Goal: Task Accomplishment & Management: Manage account settings

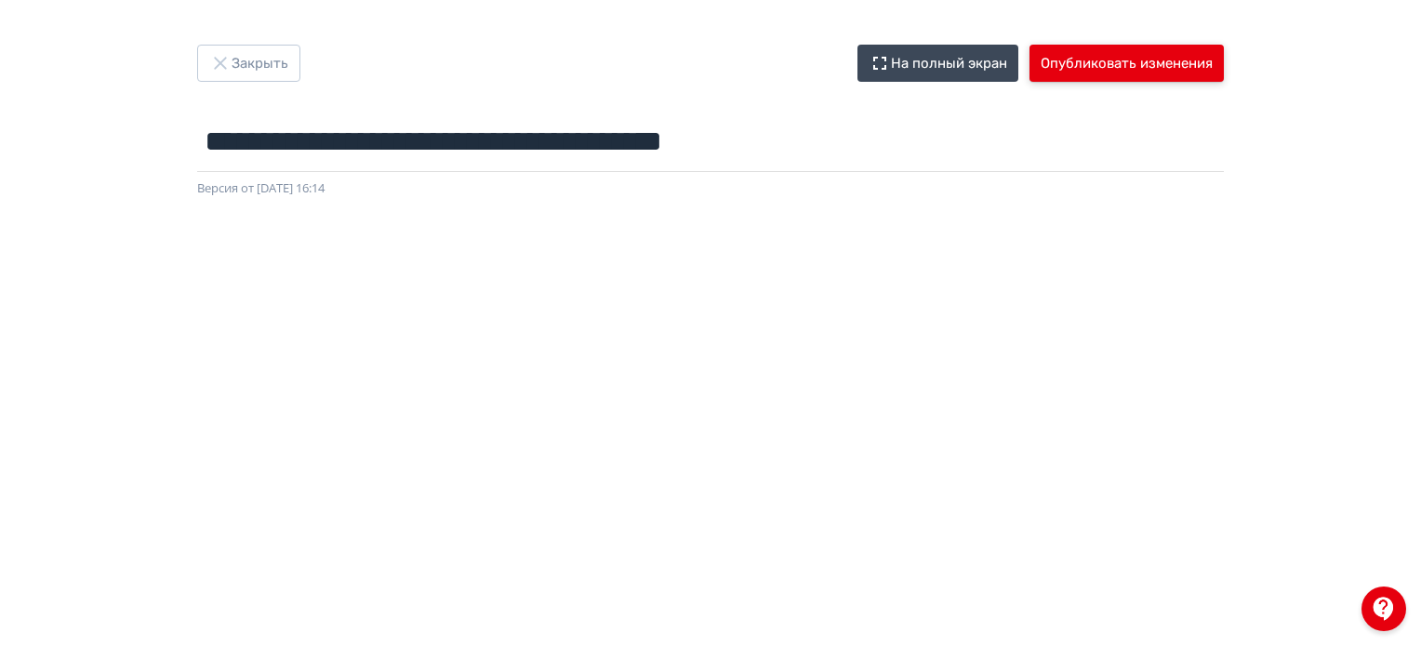
click at [1191, 68] on button "Опубликовать изменения" at bounding box center [1127, 63] width 194 height 37
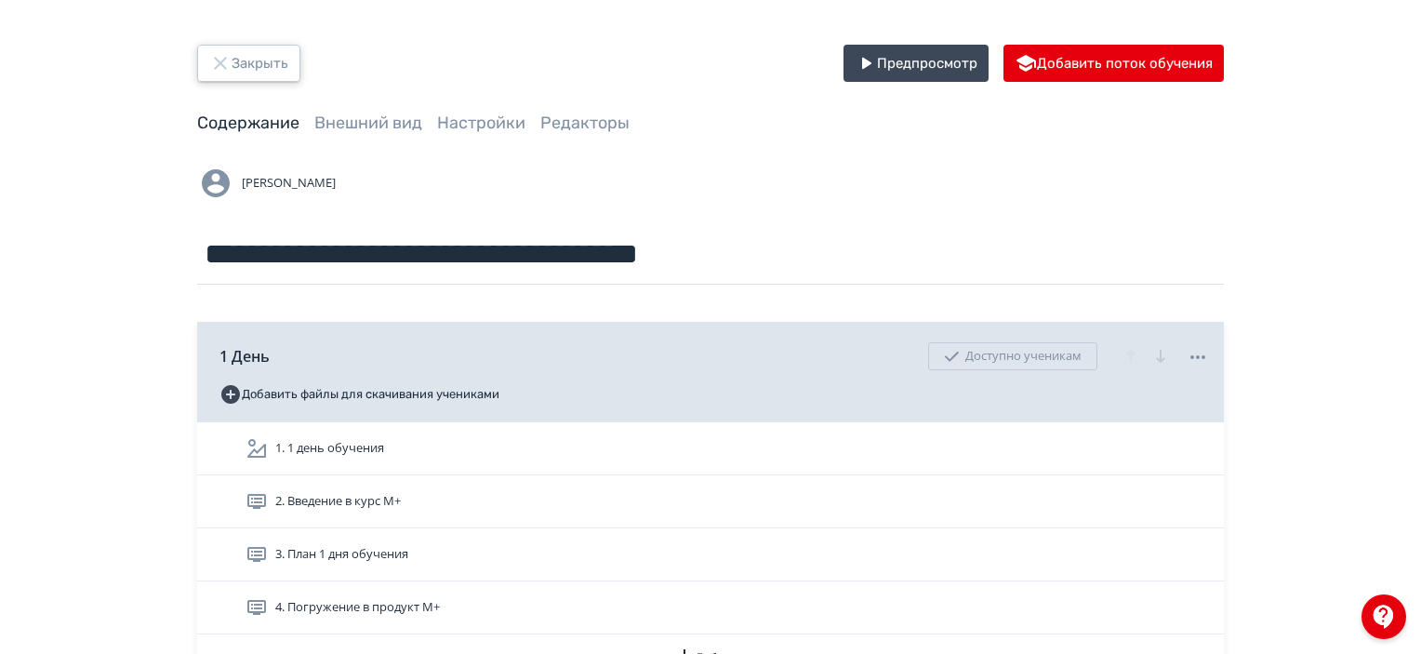
click at [267, 54] on button "Закрыть" at bounding box center [248, 63] width 103 height 37
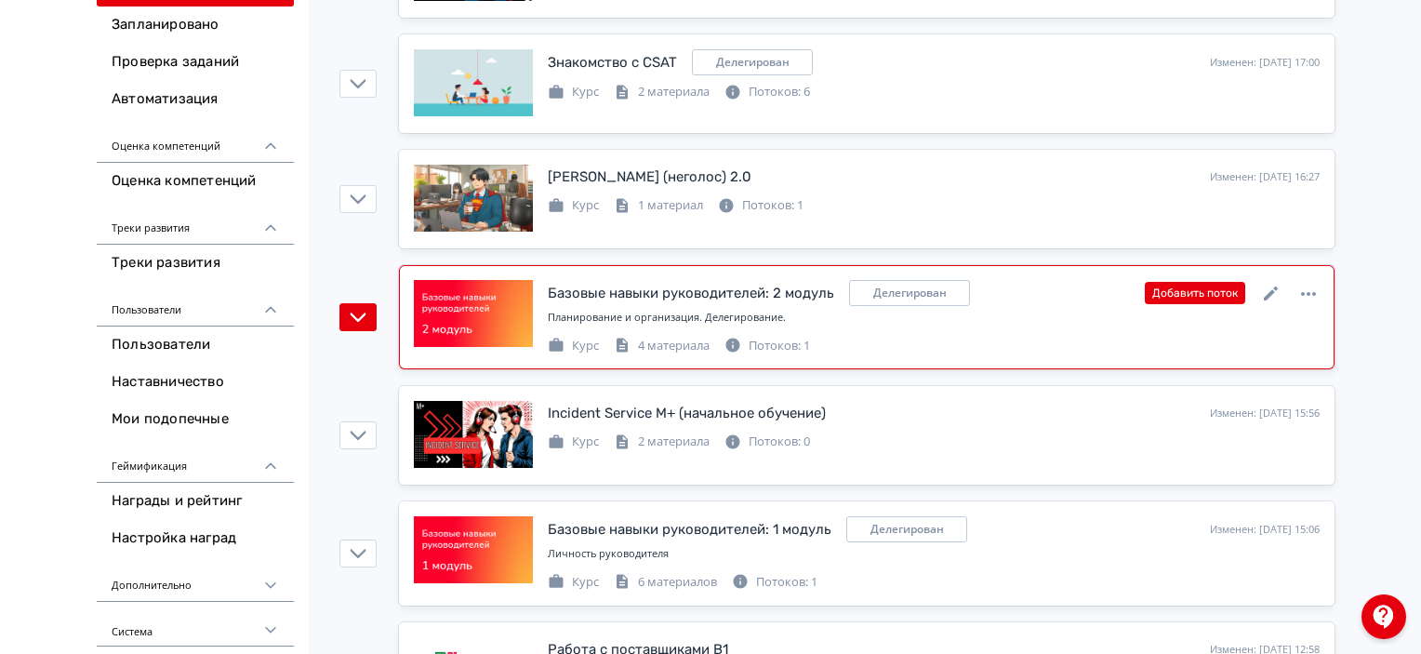
scroll to position [3069, 0]
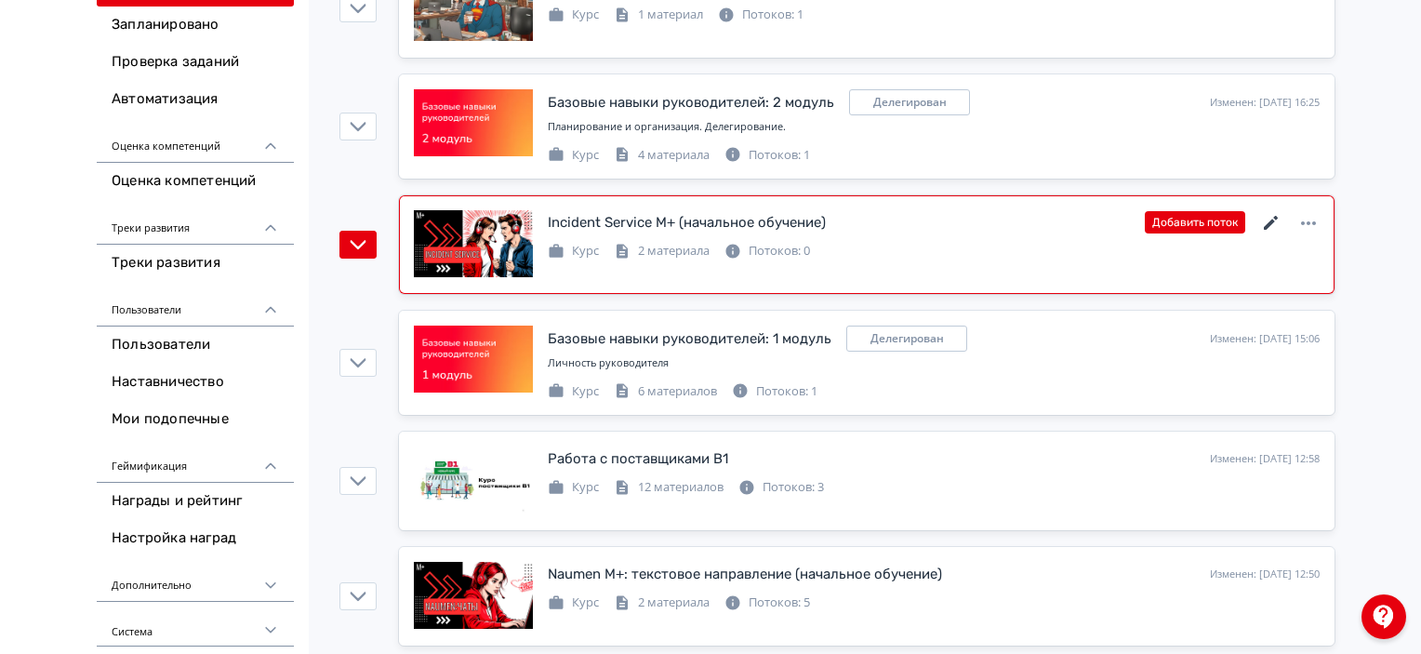
click at [1269, 212] on icon at bounding box center [1271, 223] width 22 height 22
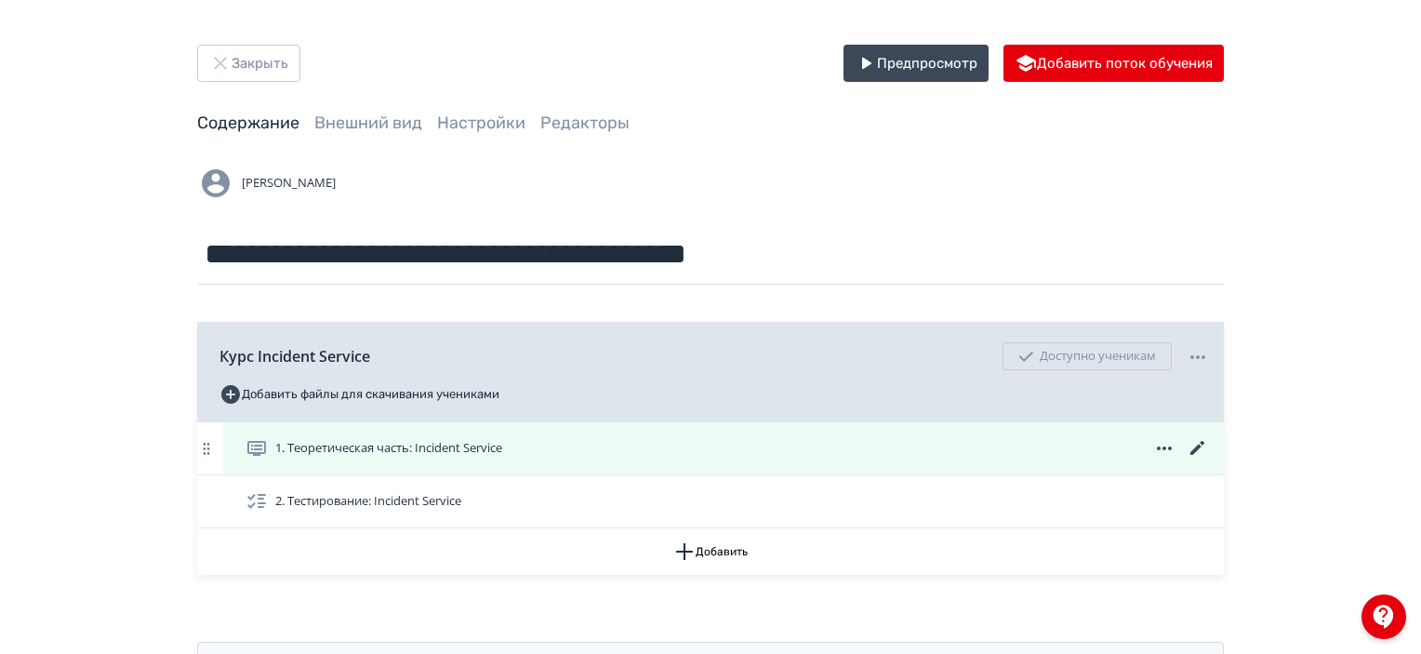
click at [1191, 451] on icon at bounding box center [1198, 448] width 22 height 22
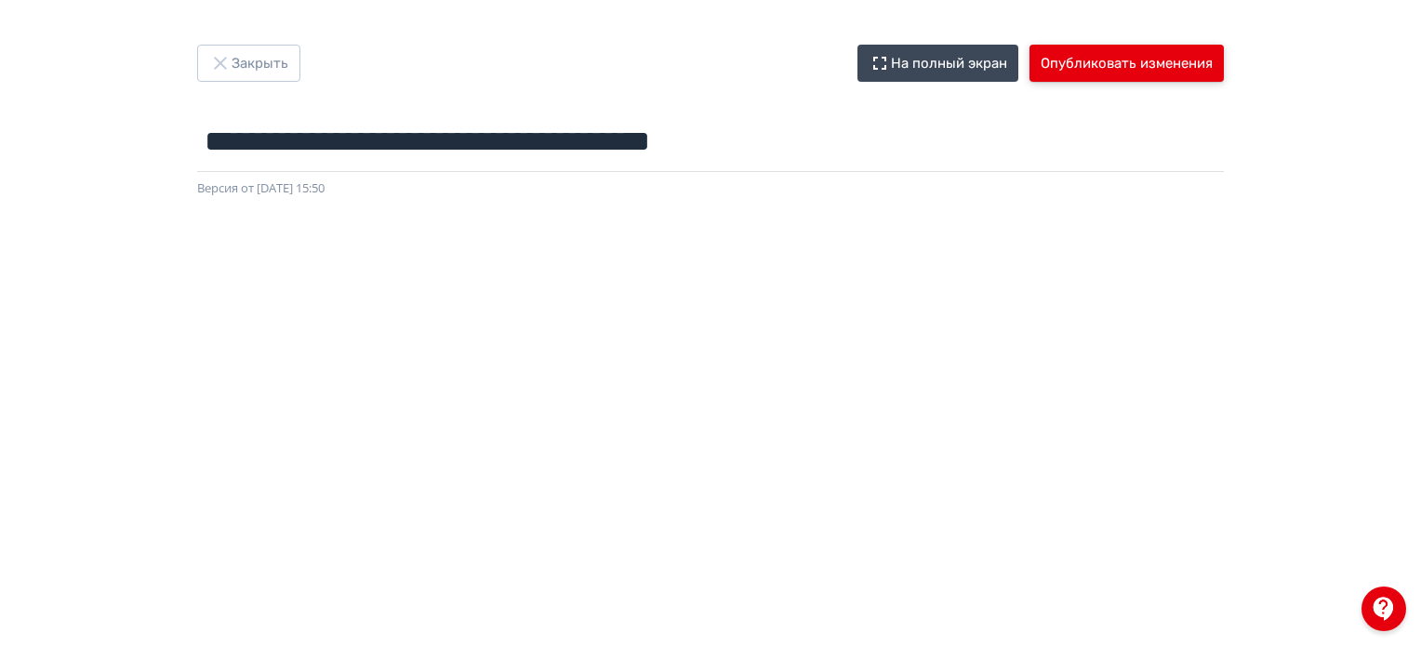
click at [1089, 65] on button "Опубликовать изменения" at bounding box center [1127, 63] width 194 height 37
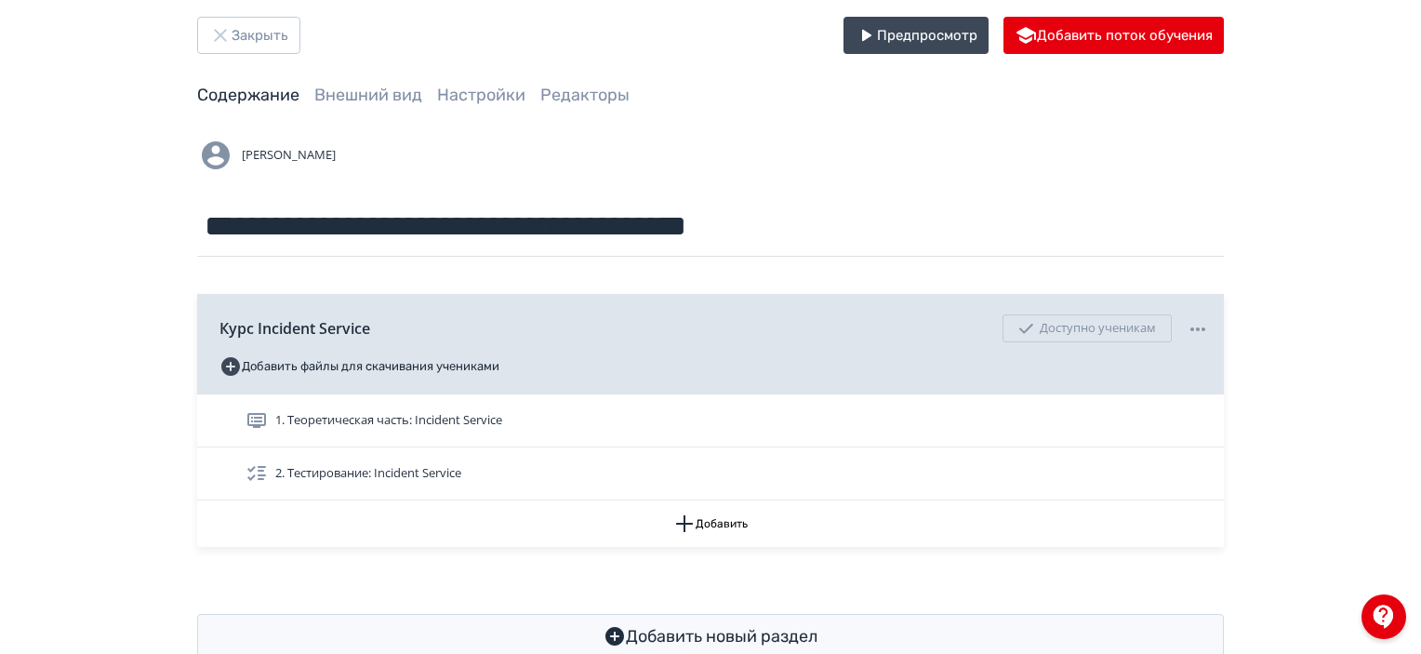
scroll to position [77, 0]
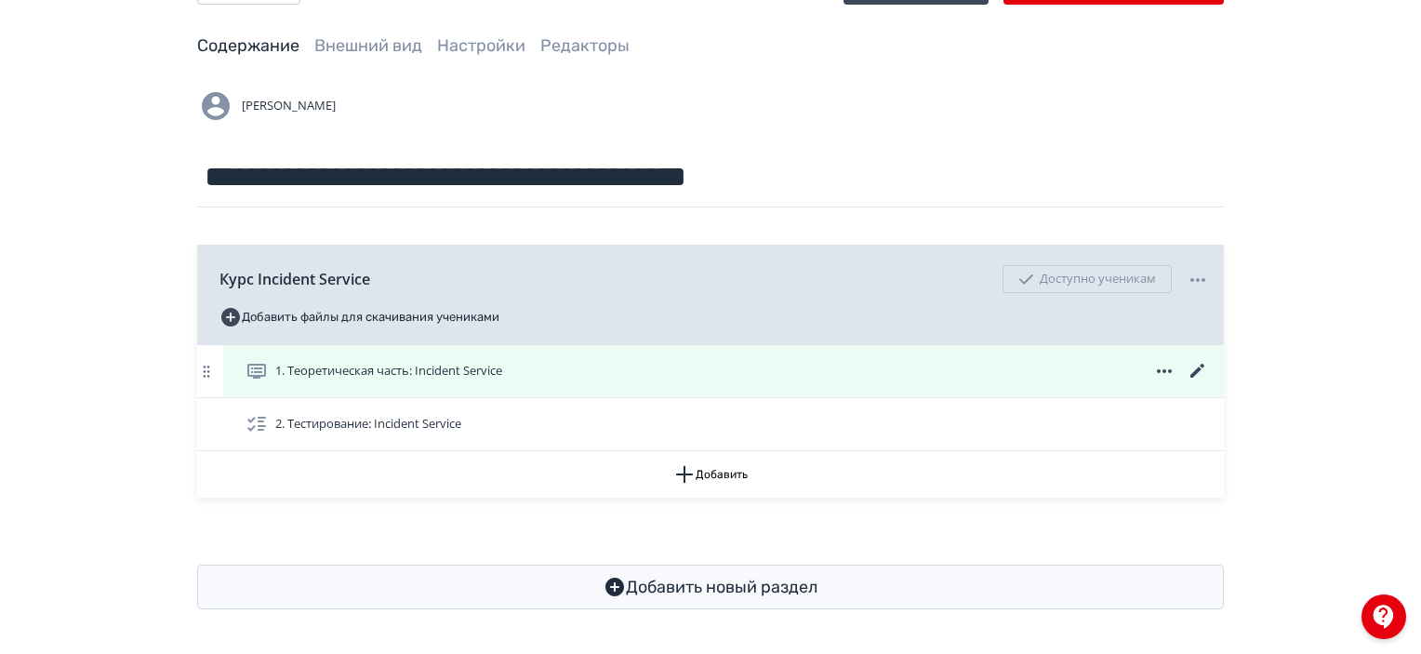
click at [1198, 364] on icon at bounding box center [1198, 371] width 22 height 22
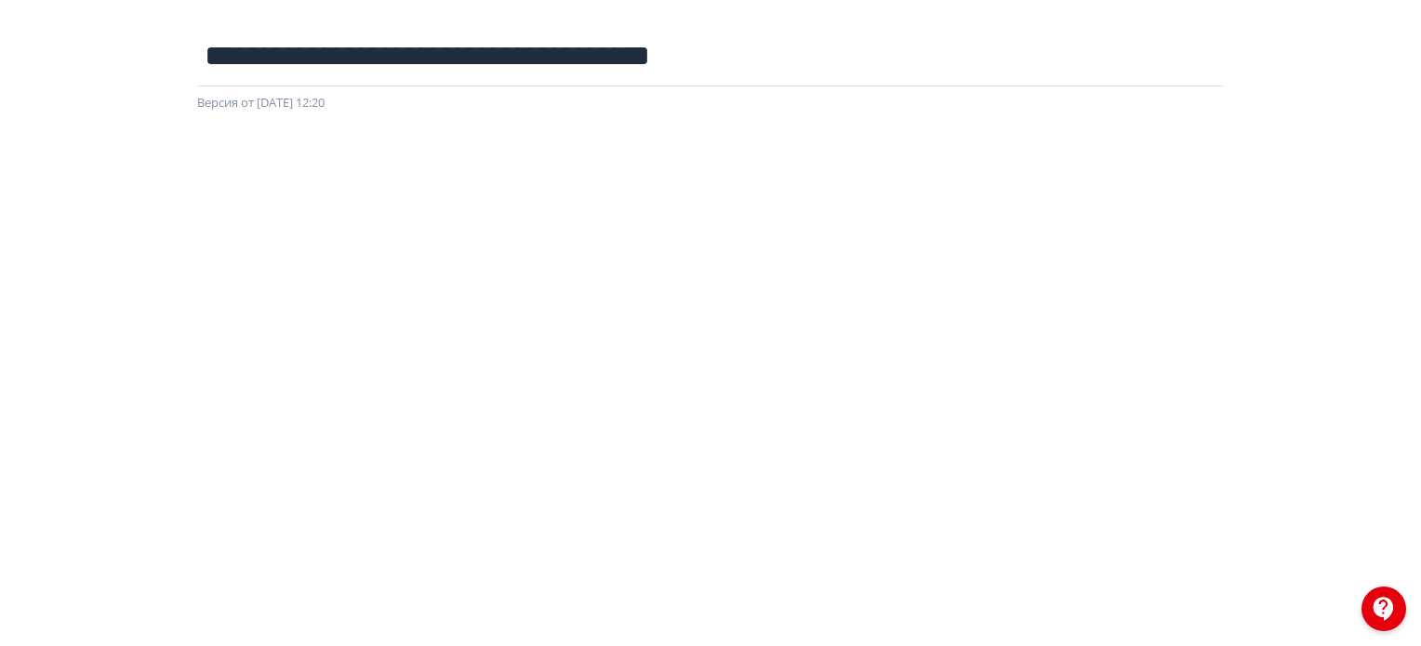
scroll to position [279, 0]
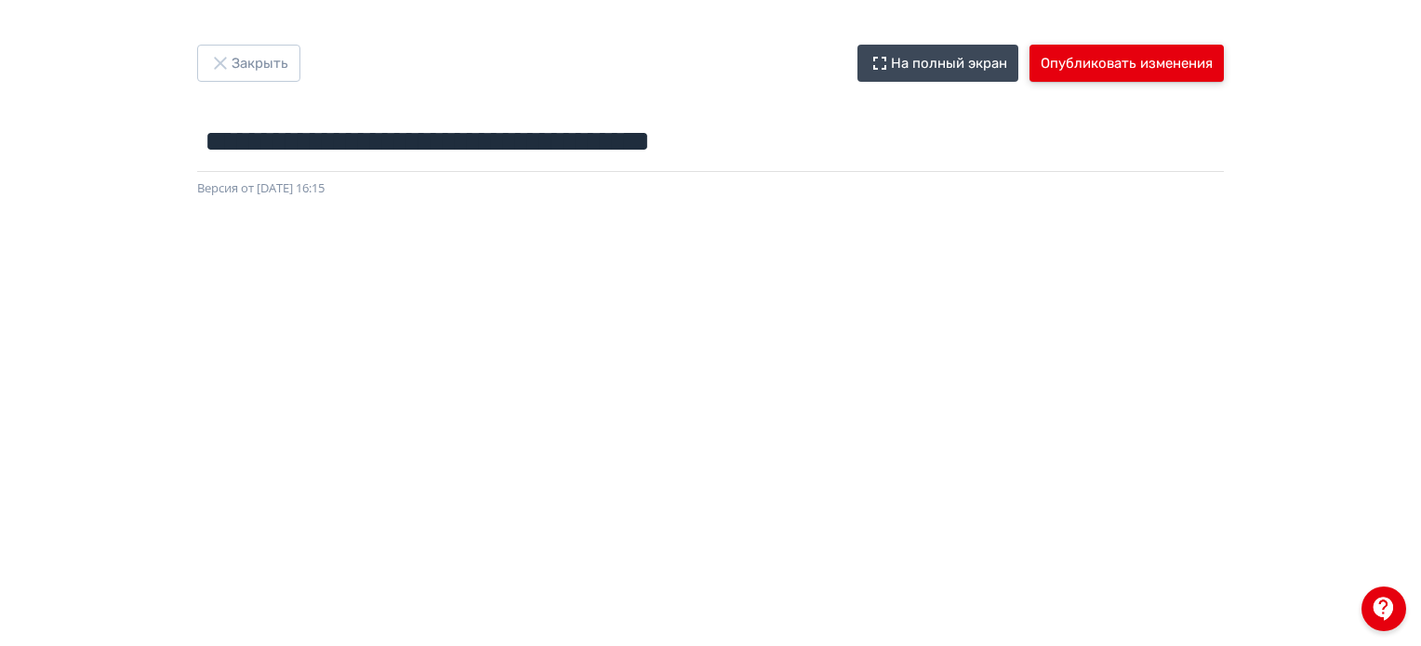
click at [1158, 61] on button "Опубликовать изменения" at bounding box center [1127, 63] width 194 height 37
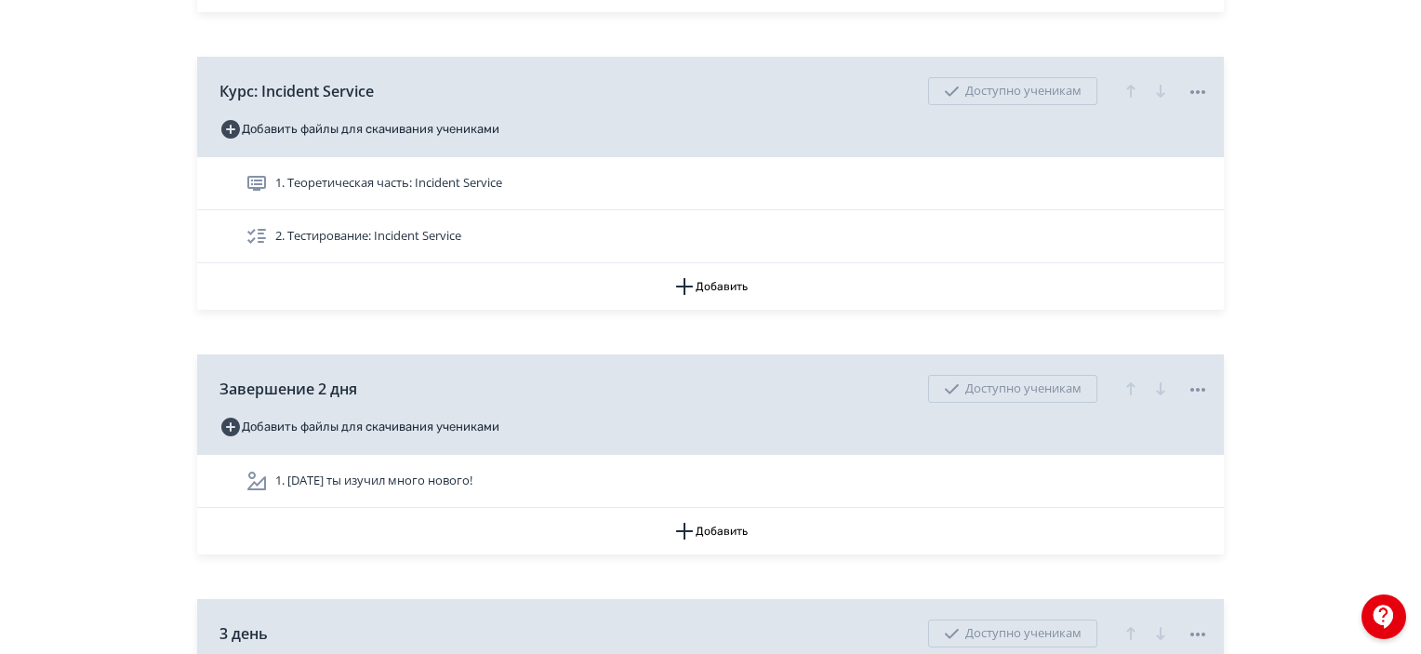
scroll to position [3162, 0]
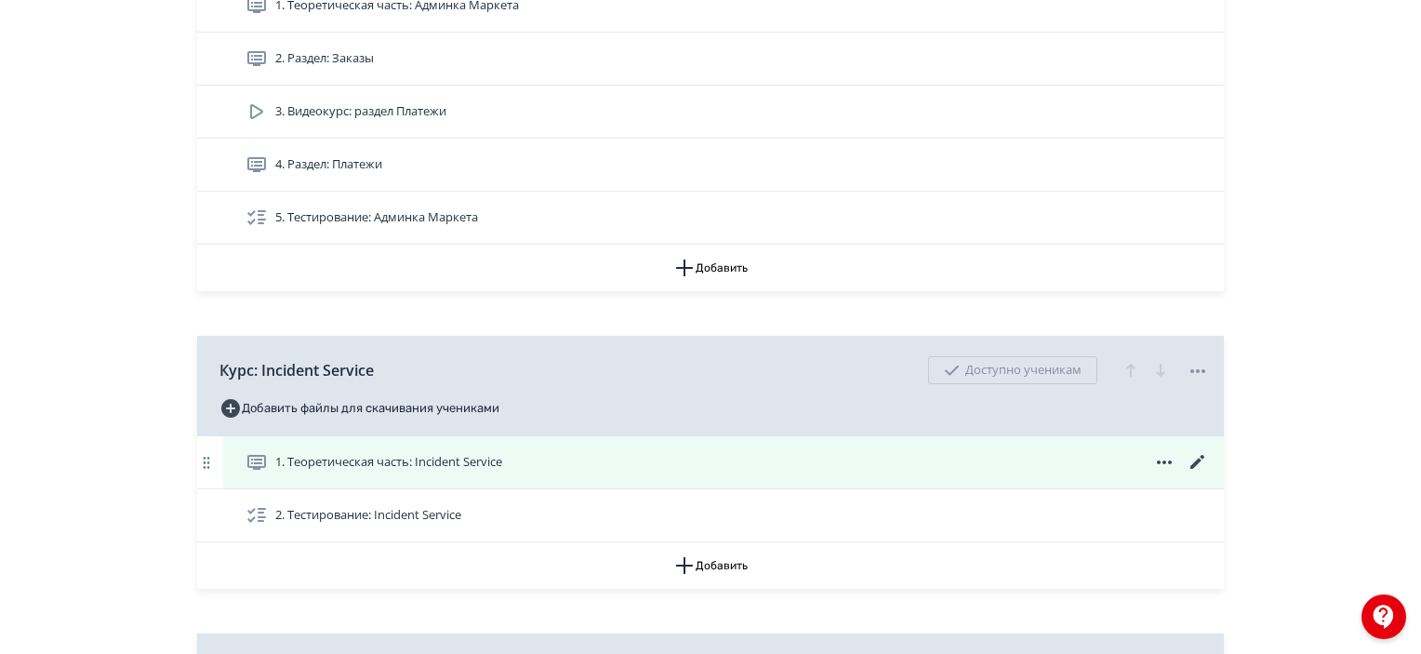
click at [1198, 459] on icon at bounding box center [1198, 462] width 14 height 14
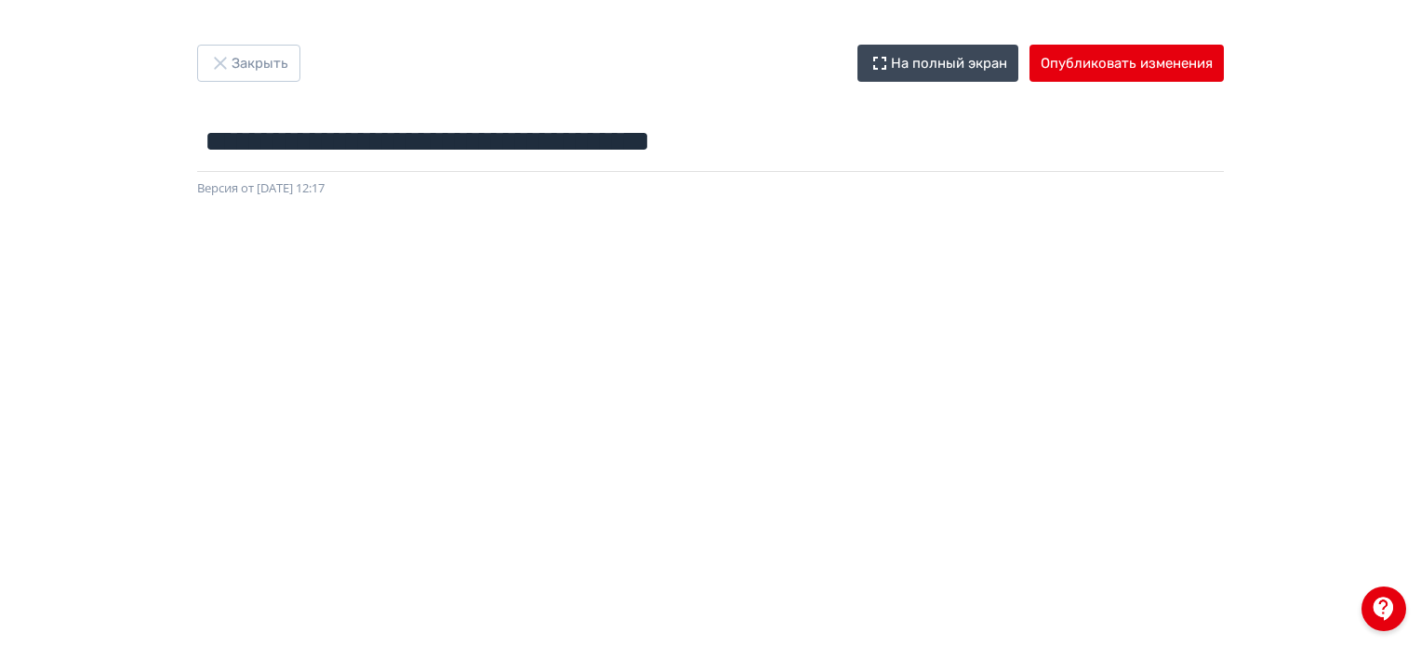
click at [1101, 40] on div "**********" at bounding box center [710, 323] width 1421 height 646
click at [1099, 77] on button "Опубликовать изменения" at bounding box center [1127, 63] width 194 height 37
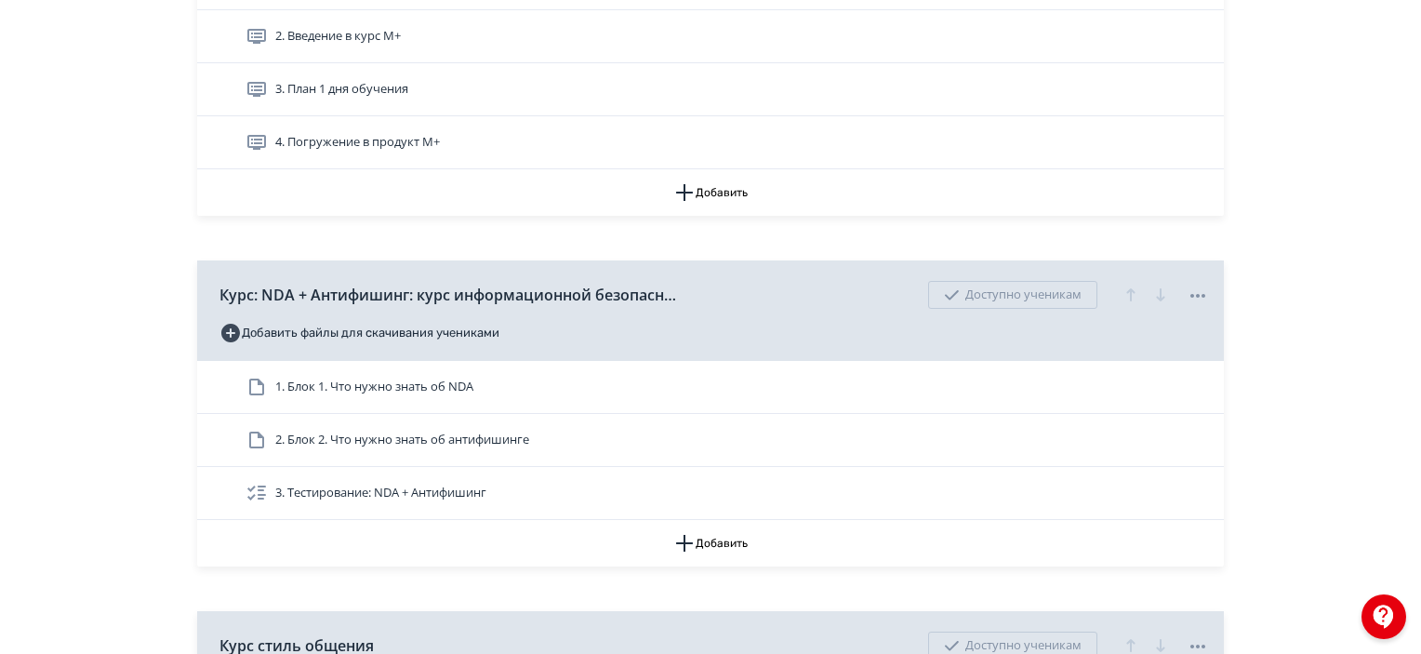
scroll to position [930, 0]
